Goal: Information Seeking & Learning: Check status

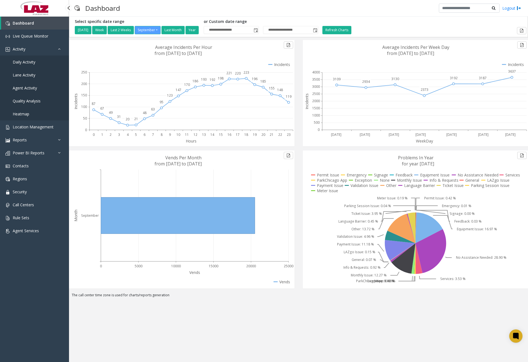
click at [36, 63] on link "Daily Activity" at bounding box center [34, 61] width 69 height 13
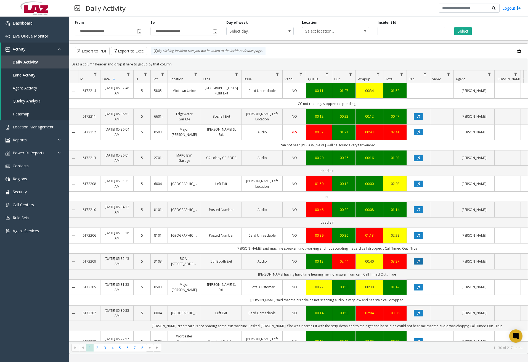
click at [420, 261] on icon "Data table" at bounding box center [418, 260] width 3 height 3
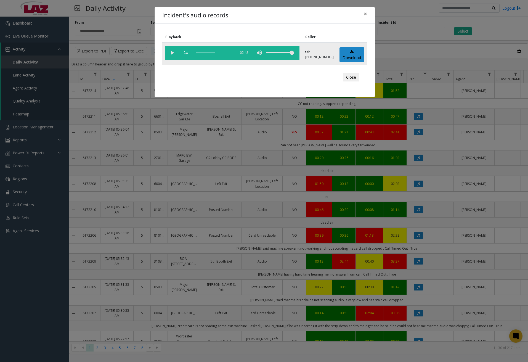
click at [170, 53] on vg-play-pause at bounding box center [172, 53] width 14 height 14
click at [195, 52] on vg-controls "1x 02:48" at bounding box center [232, 53] width 134 height 14
click at [201, 53] on div "scrub bar" at bounding box center [215, 53] width 38 height 14
click at [198, 53] on div "scrub bar" at bounding box center [215, 53] width 38 height 14
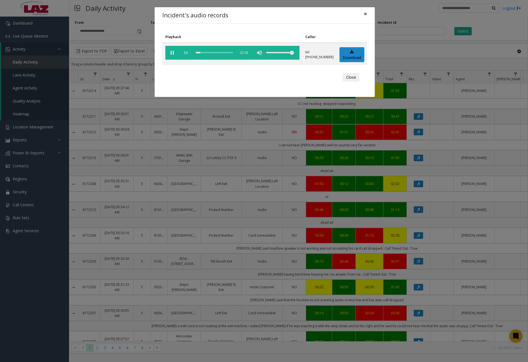
click at [364, 15] on span "×" at bounding box center [365, 14] width 3 height 8
